Goal: Find specific page/section

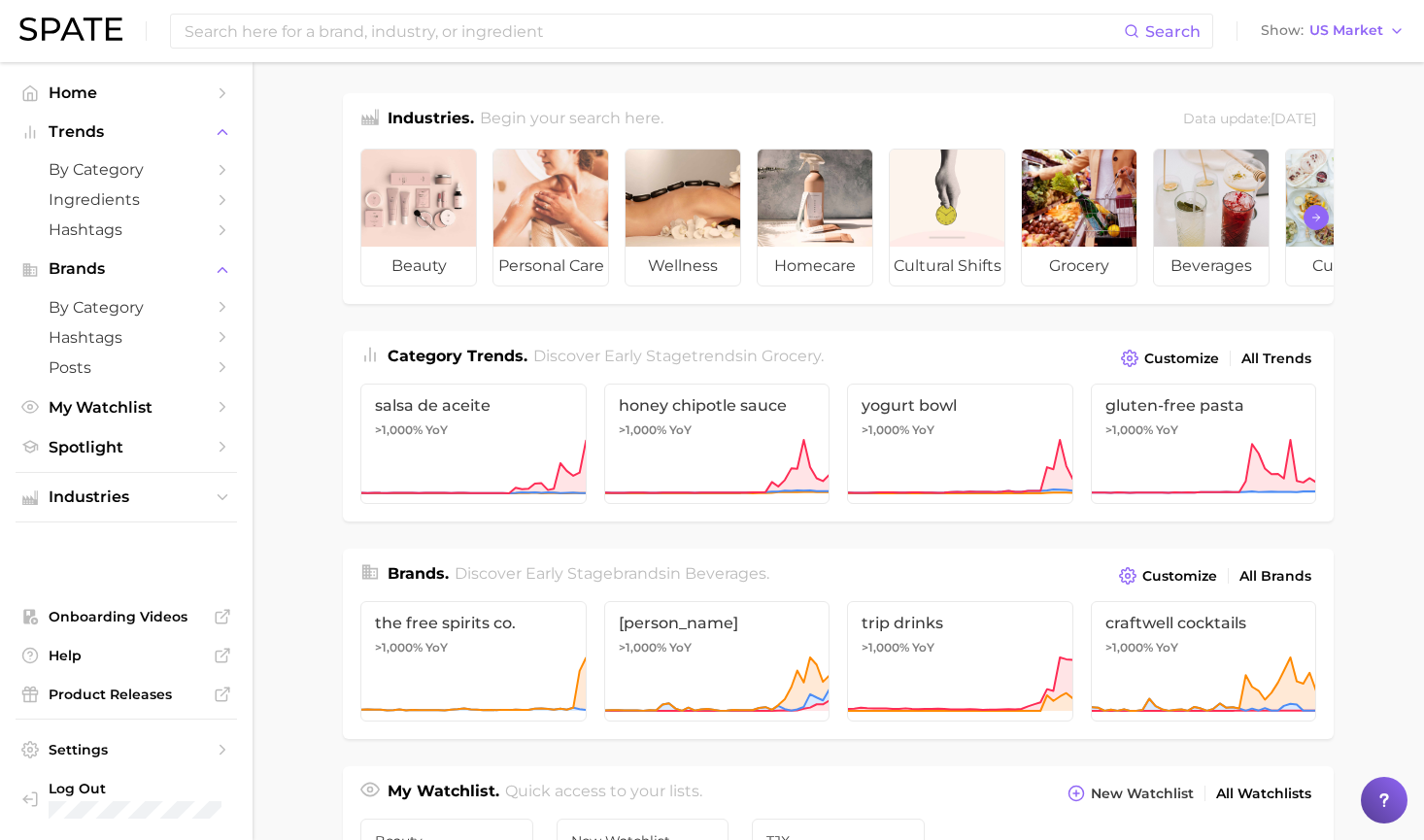
click at [1318, 215] on polyline "Scroll Right" at bounding box center [1318, 217] width 4 height 7
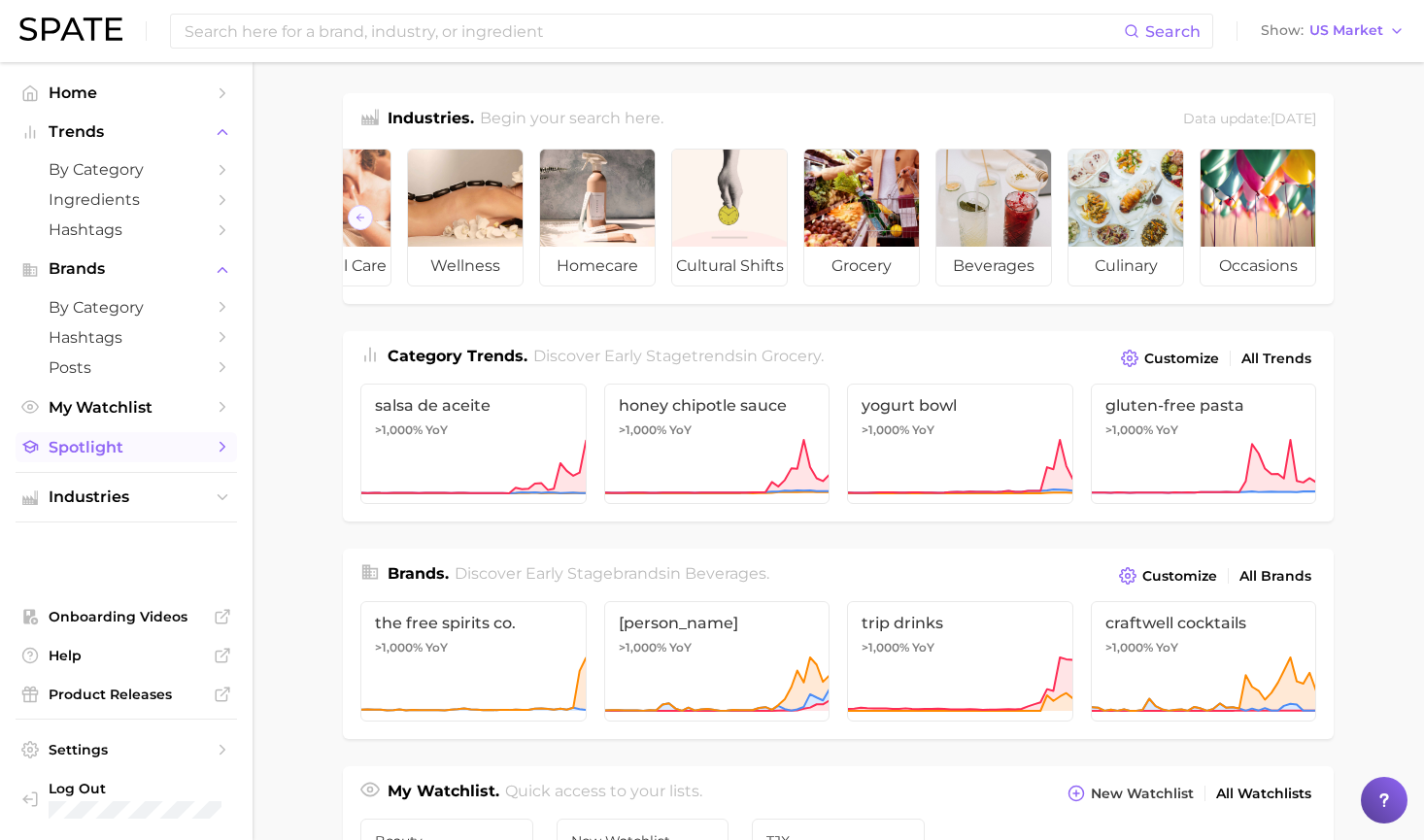
click at [174, 445] on span "Spotlight" at bounding box center [126, 446] width 156 height 19
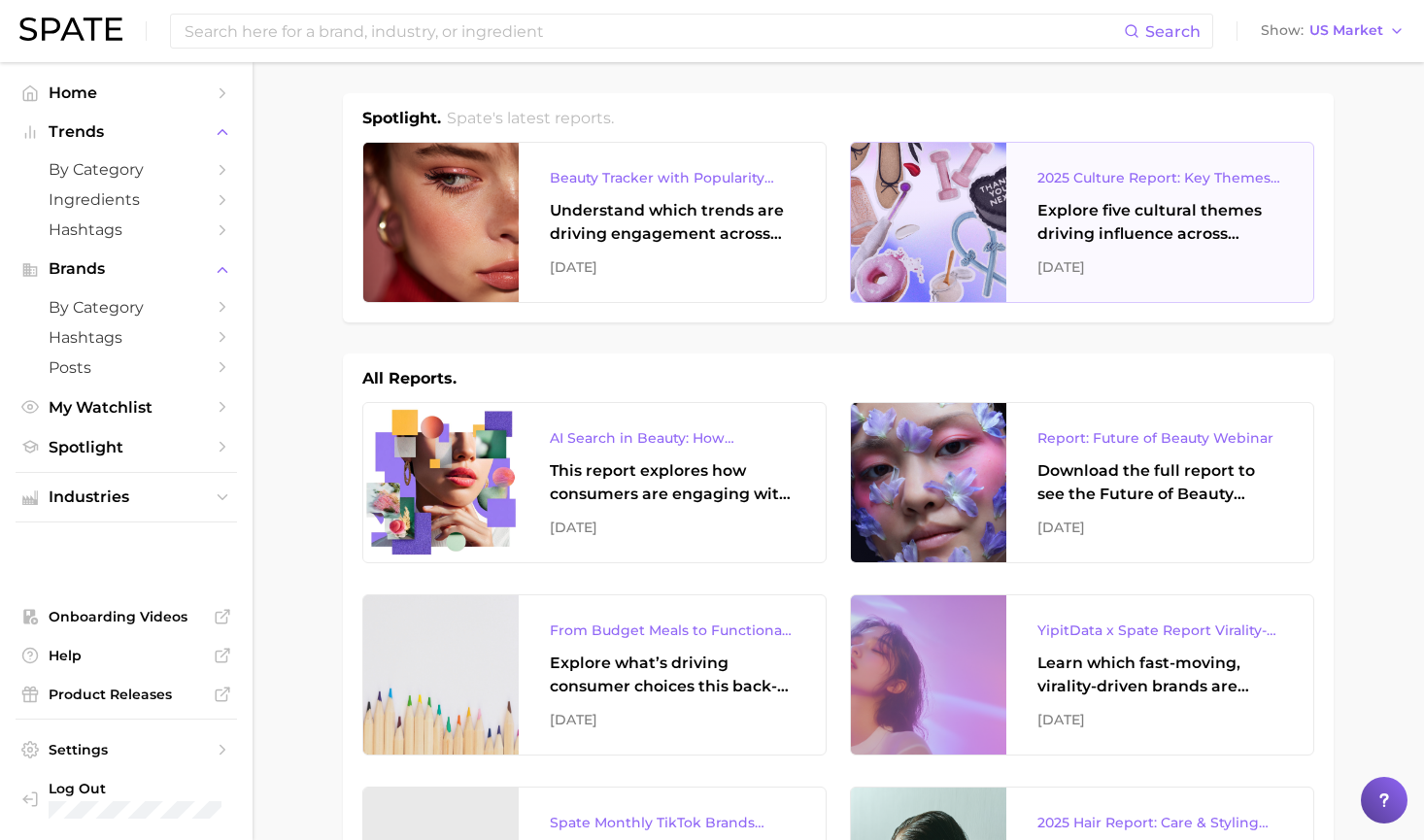
click at [931, 191] on div at bounding box center [928, 222] width 156 height 160
